Goal: Find specific page/section: Find specific page/section

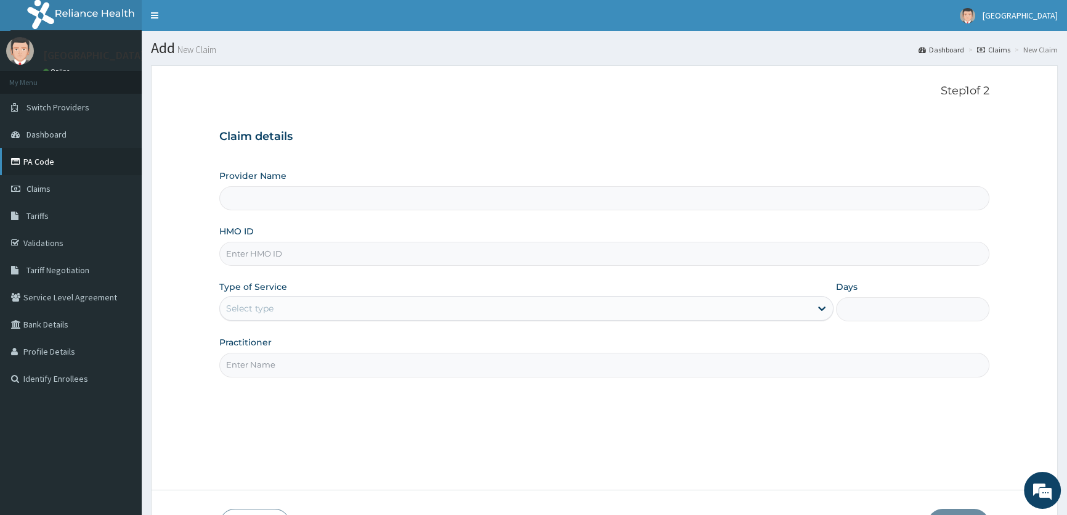
click at [44, 160] on link "PA Code" at bounding box center [71, 161] width 142 height 27
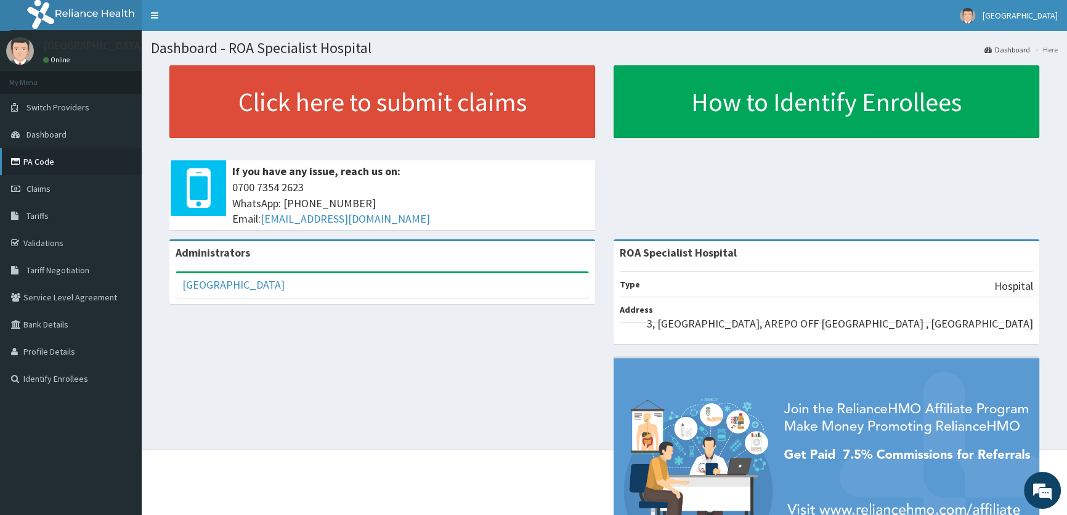
click at [38, 161] on link "PA Code" at bounding box center [71, 161] width 142 height 27
